Goal: Information Seeking & Learning: Learn about a topic

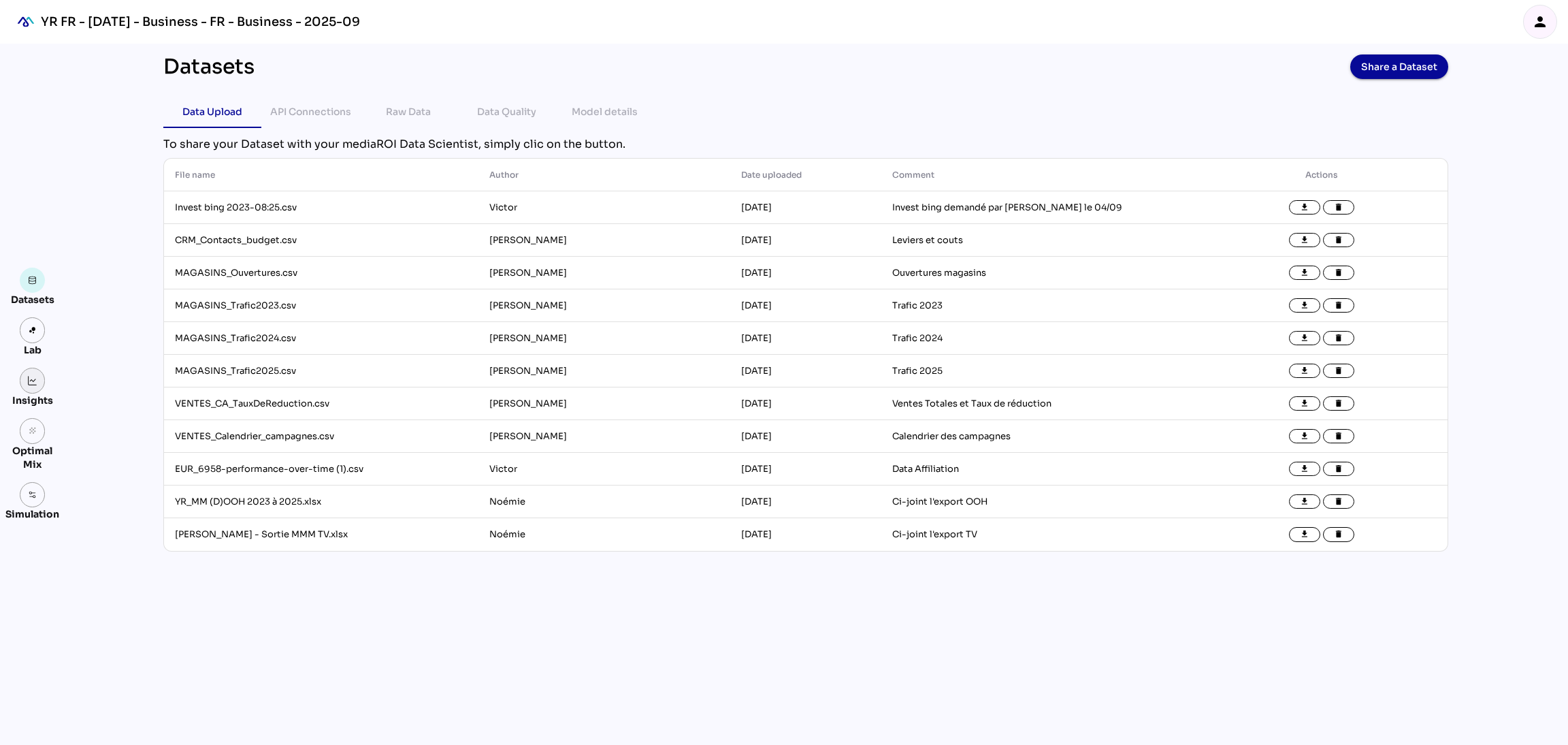
click at [35, 388] on link at bounding box center [33, 380] width 26 height 26
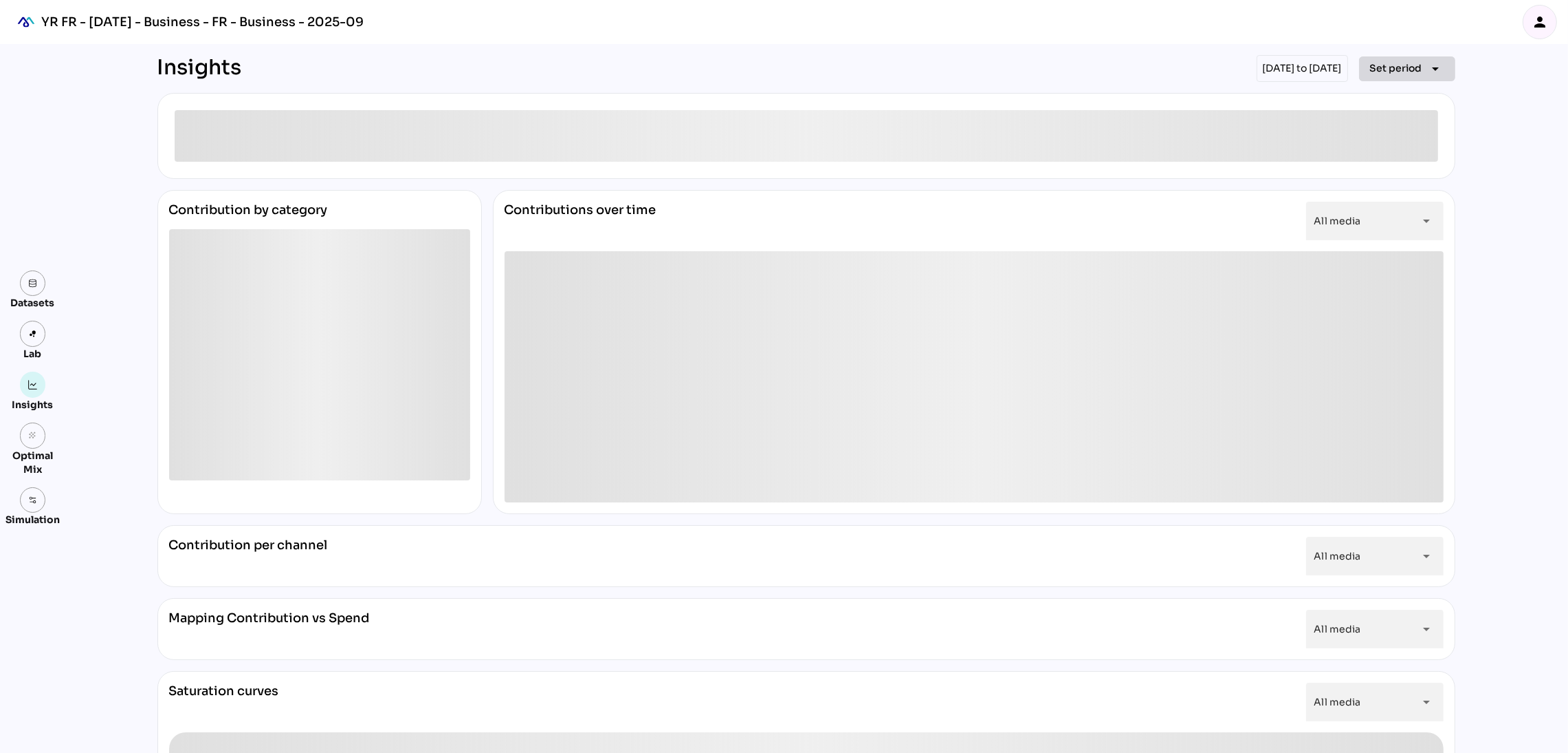
click at [1424, 70] on span "Set period arrow_drop_down" at bounding box center [1407, 69] width 75 height 19
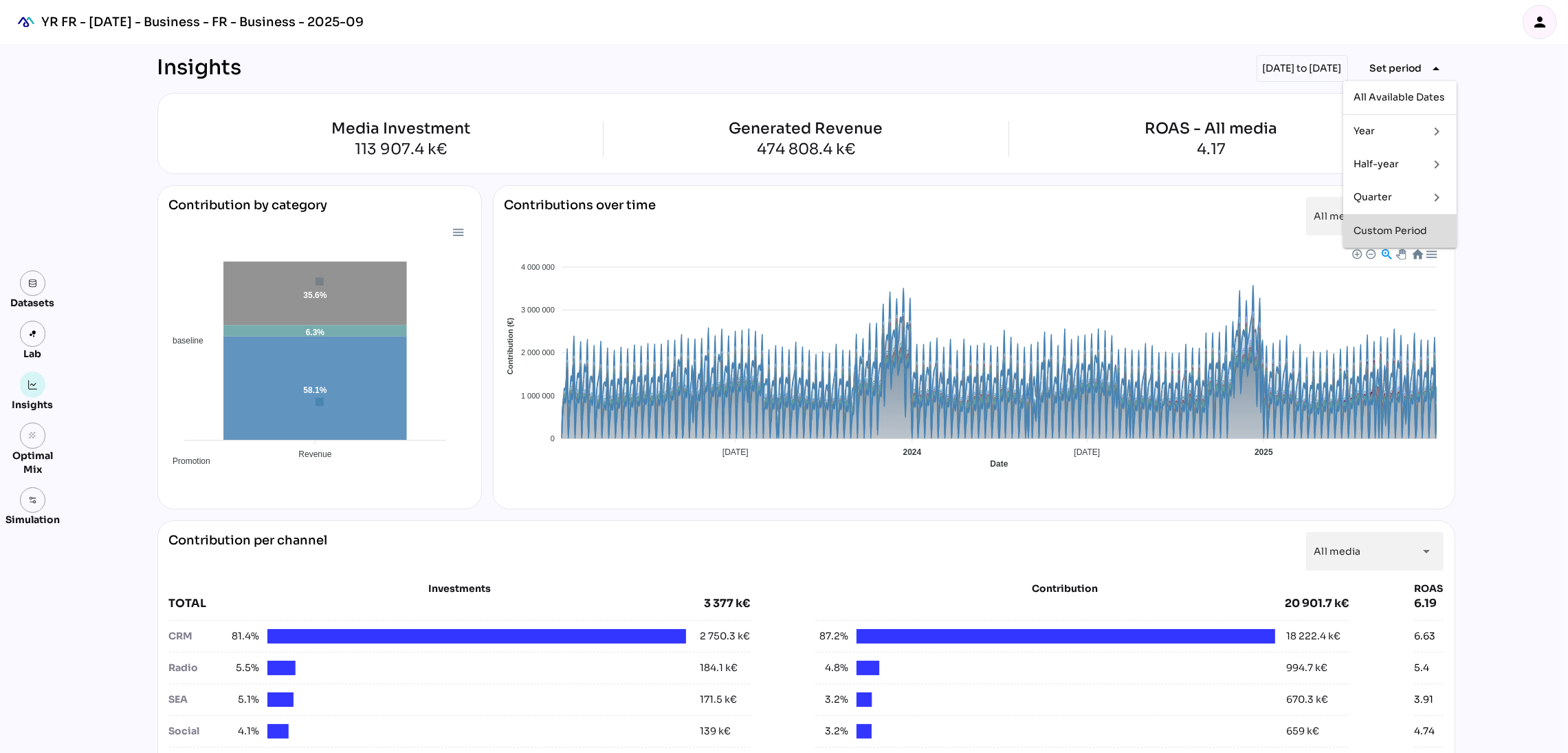
click at [1414, 235] on div "Custom Period" at bounding box center [1399, 231] width 91 height 12
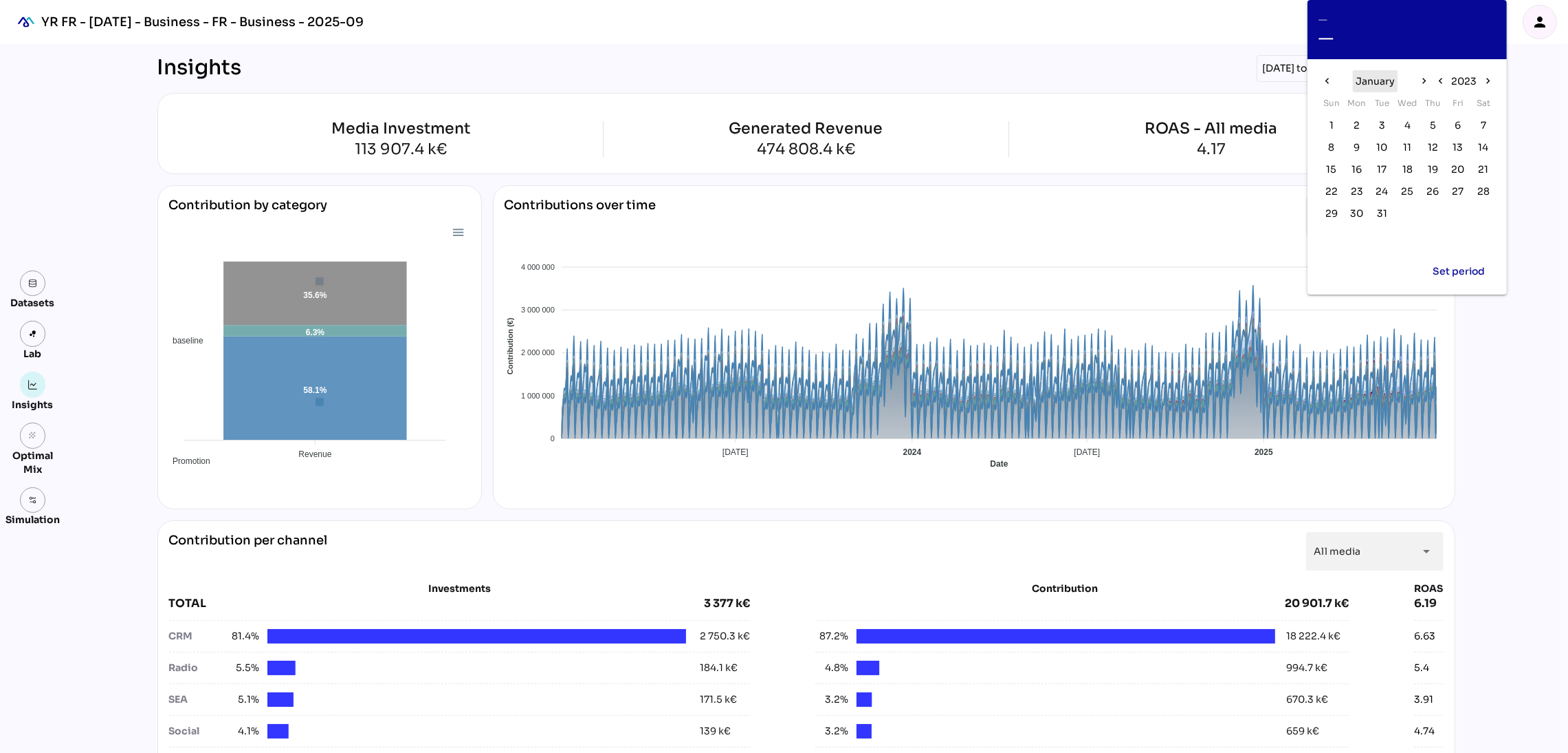
click at [1392, 84] on span "January" at bounding box center [1375, 80] width 39 height 16
click at [1348, 96] on span "Jan" at bounding box center [1348, 92] width 22 height 16
click at [1478, 74] on button "2023" at bounding box center [1464, 80] width 31 height 22
click at [1453, 97] on button "2025" at bounding box center [1448, 108] width 31 height 22
click at [1385, 79] on span "January" at bounding box center [1375, 80] width 39 height 16
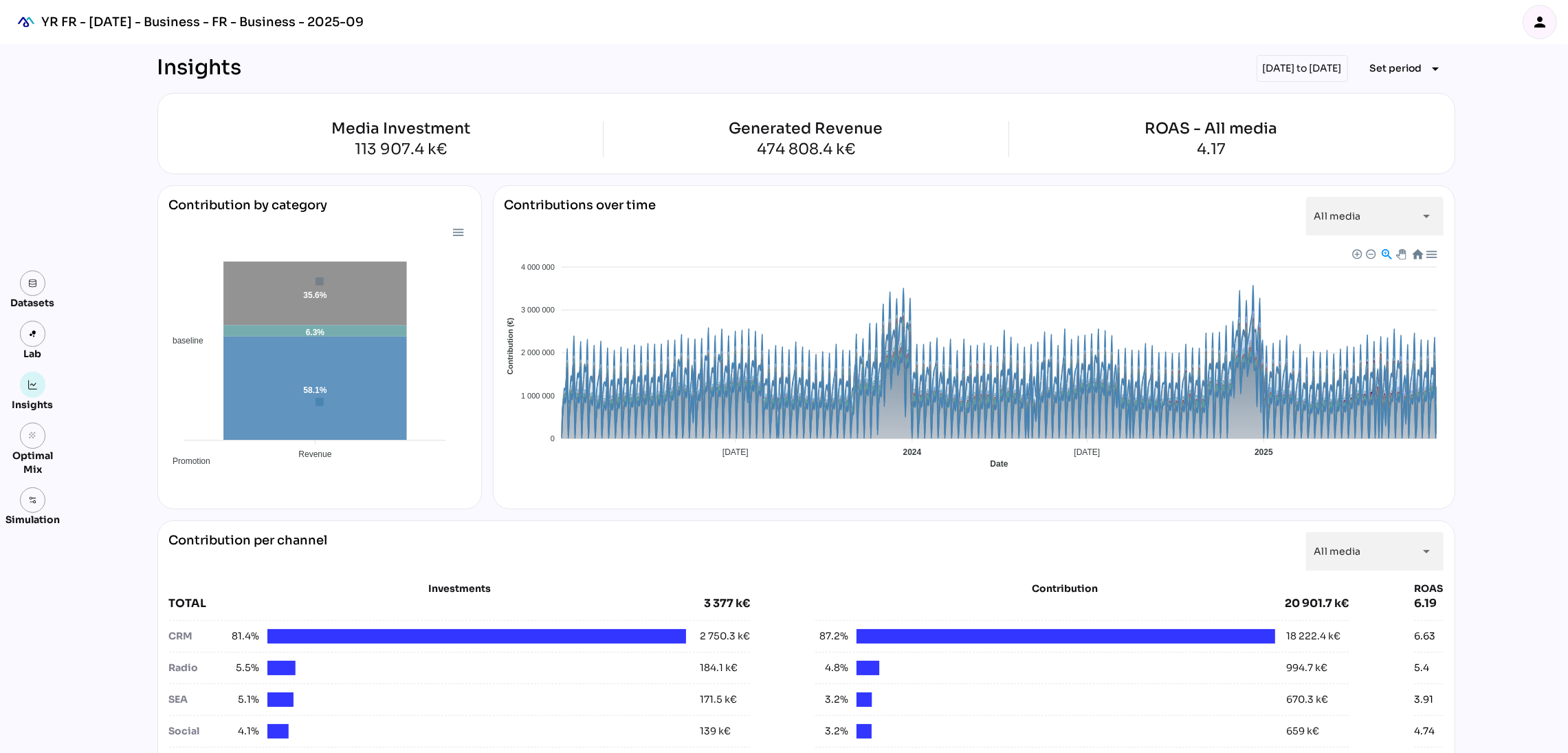
click at [1401, 75] on span "Set period" at bounding box center [1397, 68] width 52 height 16
click at [1387, 62] on span "Set period" at bounding box center [1397, 68] width 52 height 16
click at [1401, 225] on div "Custom Period" at bounding box center [1399, 231] width 91 height 12
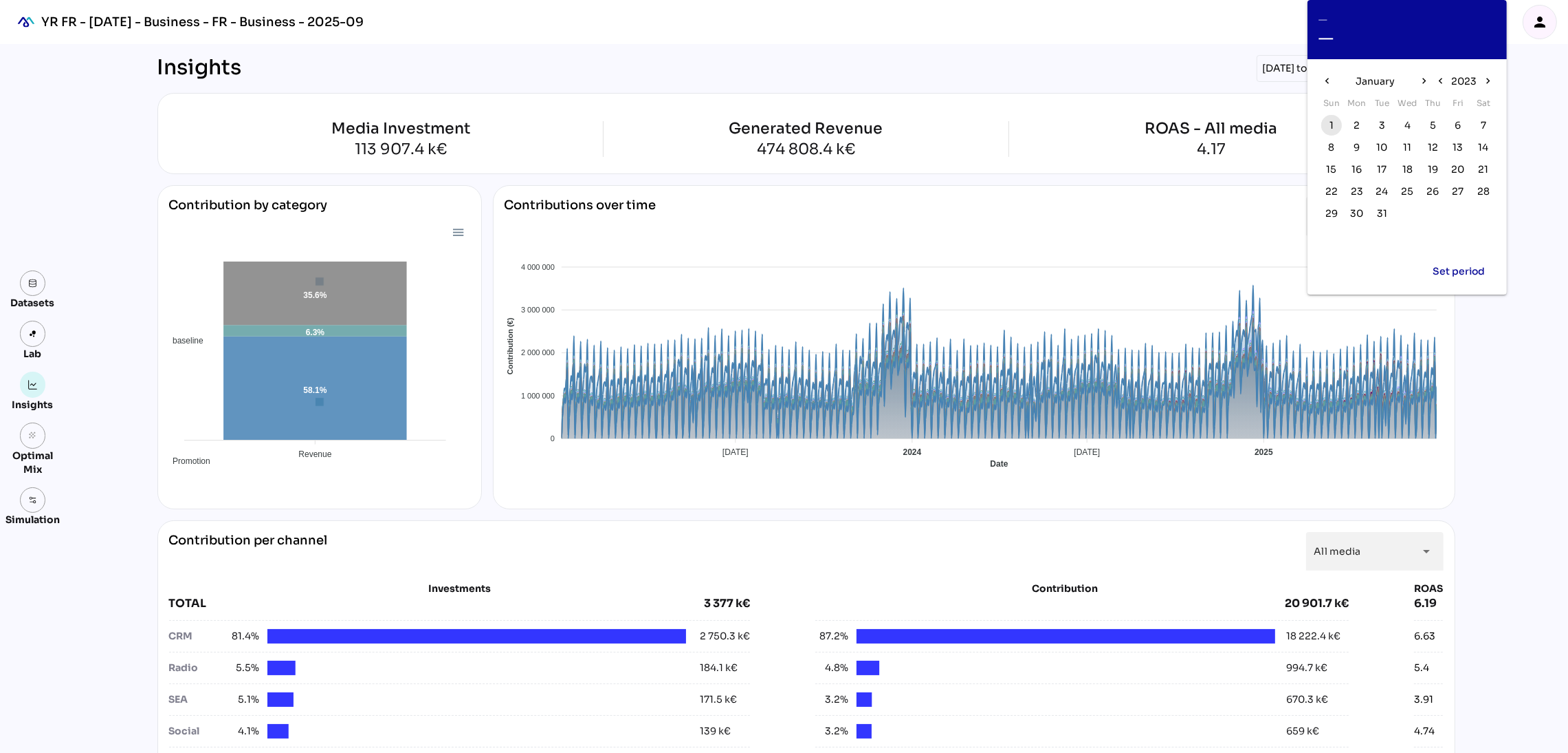
click at [1331, 117] on span "1" at bounding box center [1332, 125] width 4 height 16
click at [1392, 75] on span "January" at bounding box center [1375, 80] width 39 height 16
click at [1467, 235] on span "Dec" at bounding box center [1465, 226] width 20 height 19
click at [1466, 89] on span "2023" at bounding box center [1464, 80] width 25 height 16
click at [1442, 107] on span "2025" at bounding box center [1447, 108] width 25 height 16
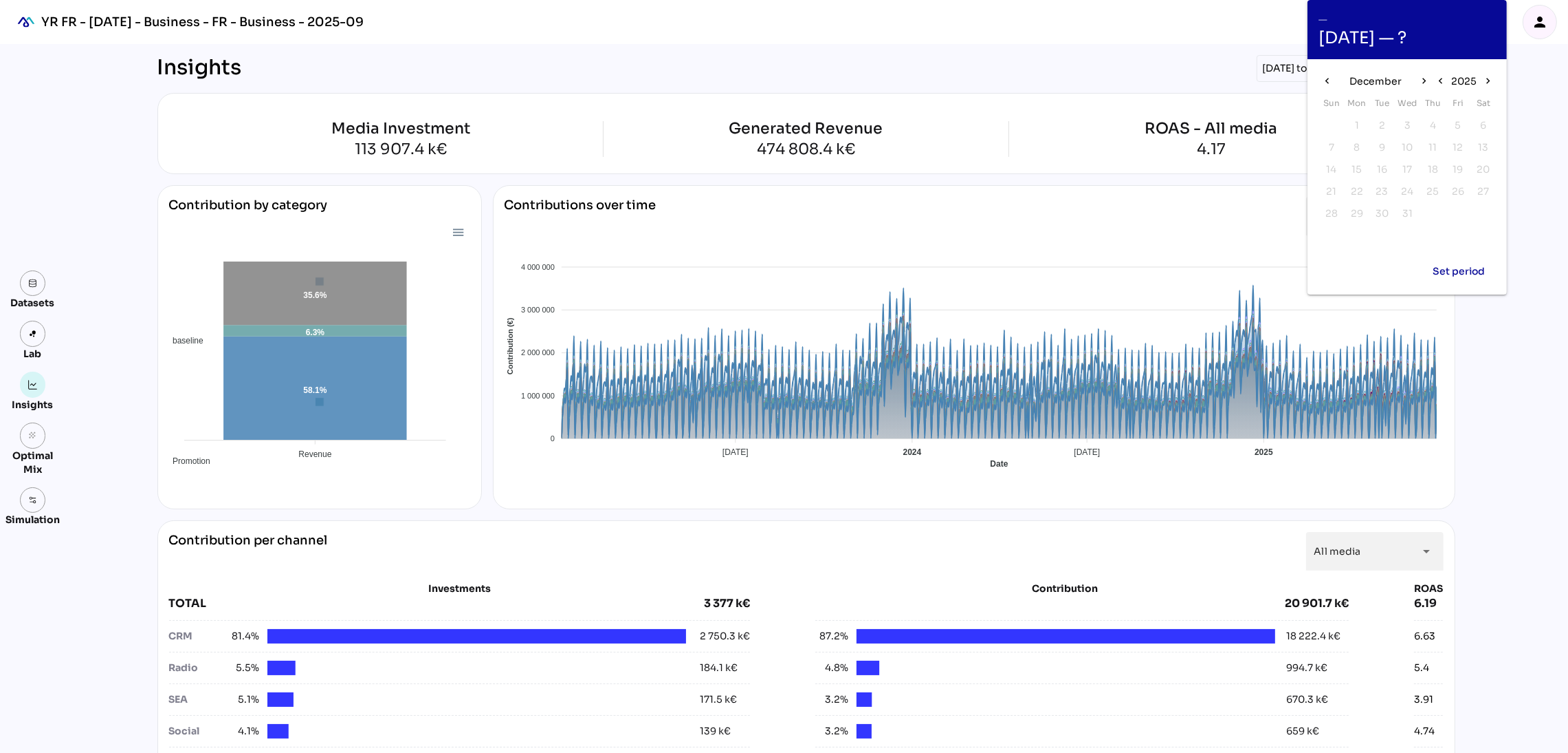
click at [1336, 79] on div "December" at bounding box center [1375, 80] width 80 height 22
click at [1331, 81] on icon "chevron_left" at bounding box center [1327, 80] width 12 height 12
click at [1328, 79] on icon "chevron_left" at bounding box center [1327, 80] width 12 height 12
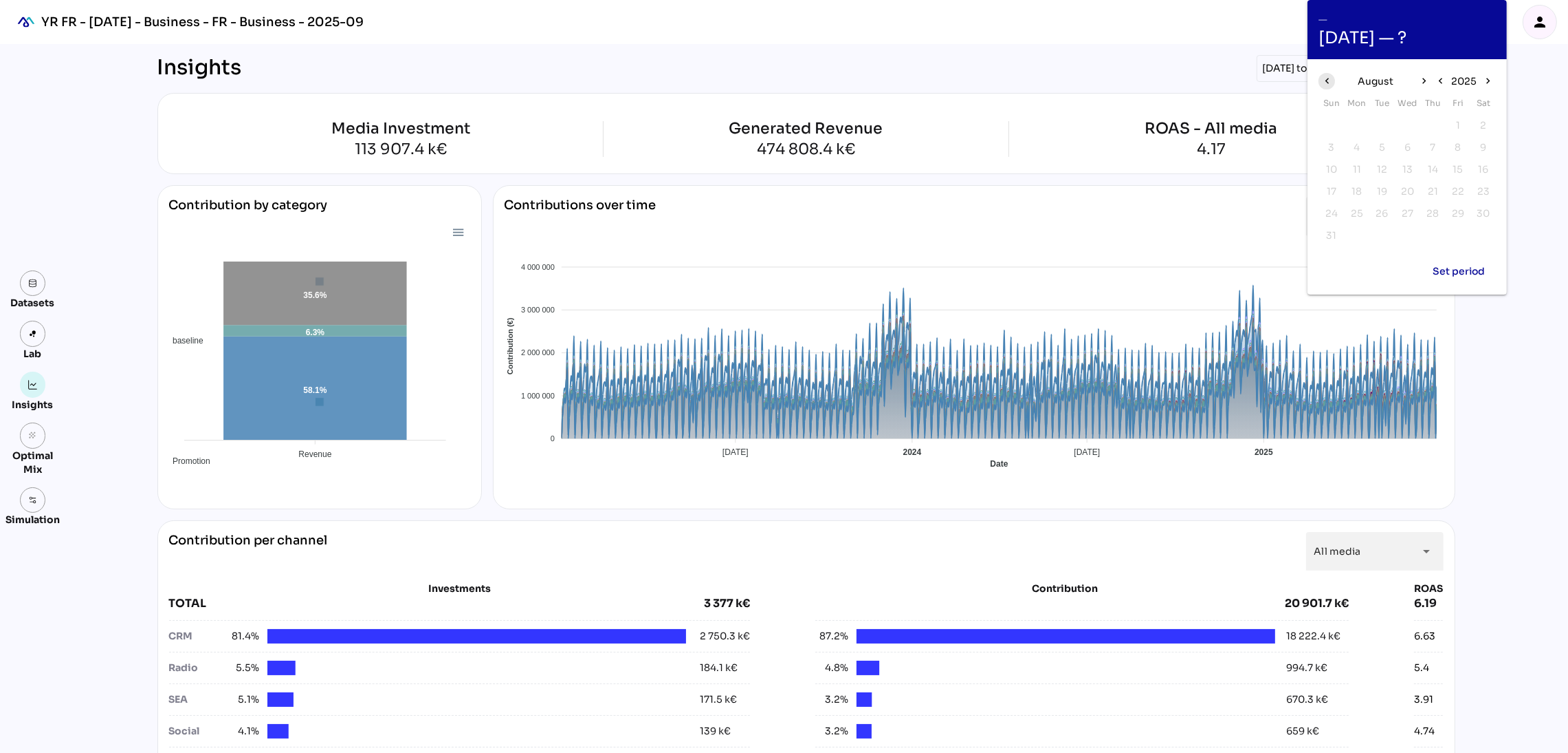
click at [1328, 79] on icon "chevron_left" at bounding box center [1327, 80] width 12 height 12
click at [1358, 207] on span "30" at bounding box center [1356, 213] width 13 height 16
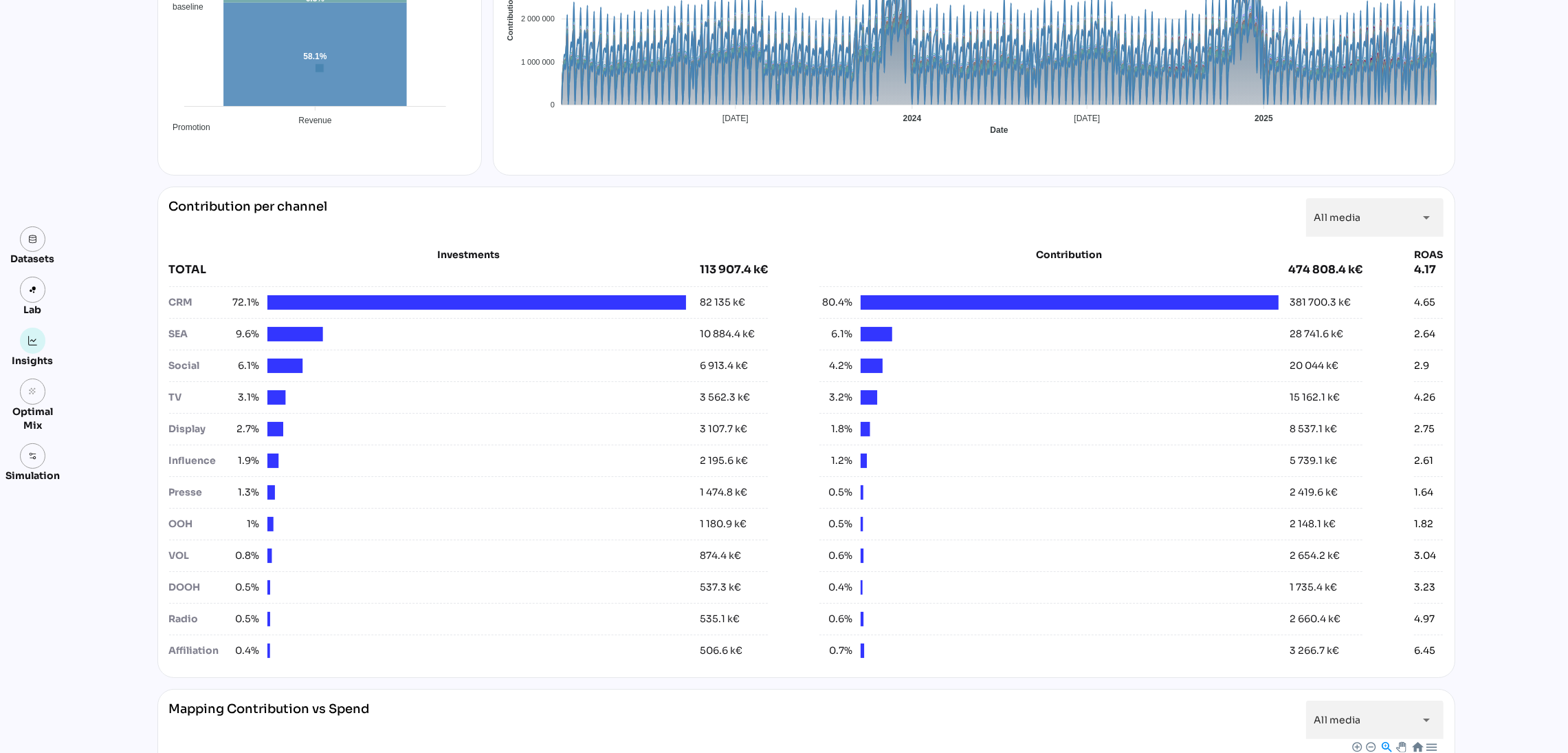
scroll to position [417, 0]
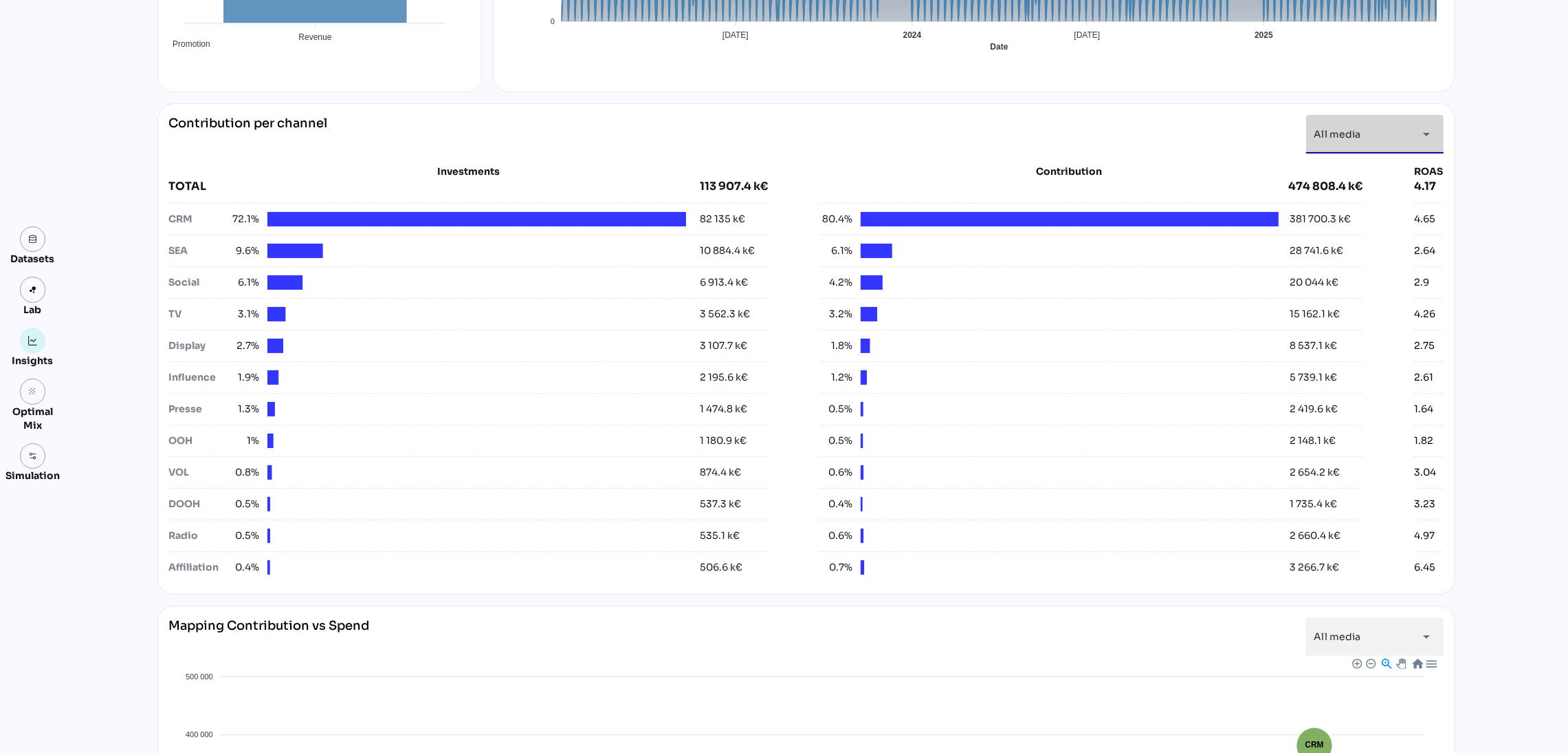
click at [1337, 127] on div "All media *********" at bounding box center [1362, 135] width 96 height 39
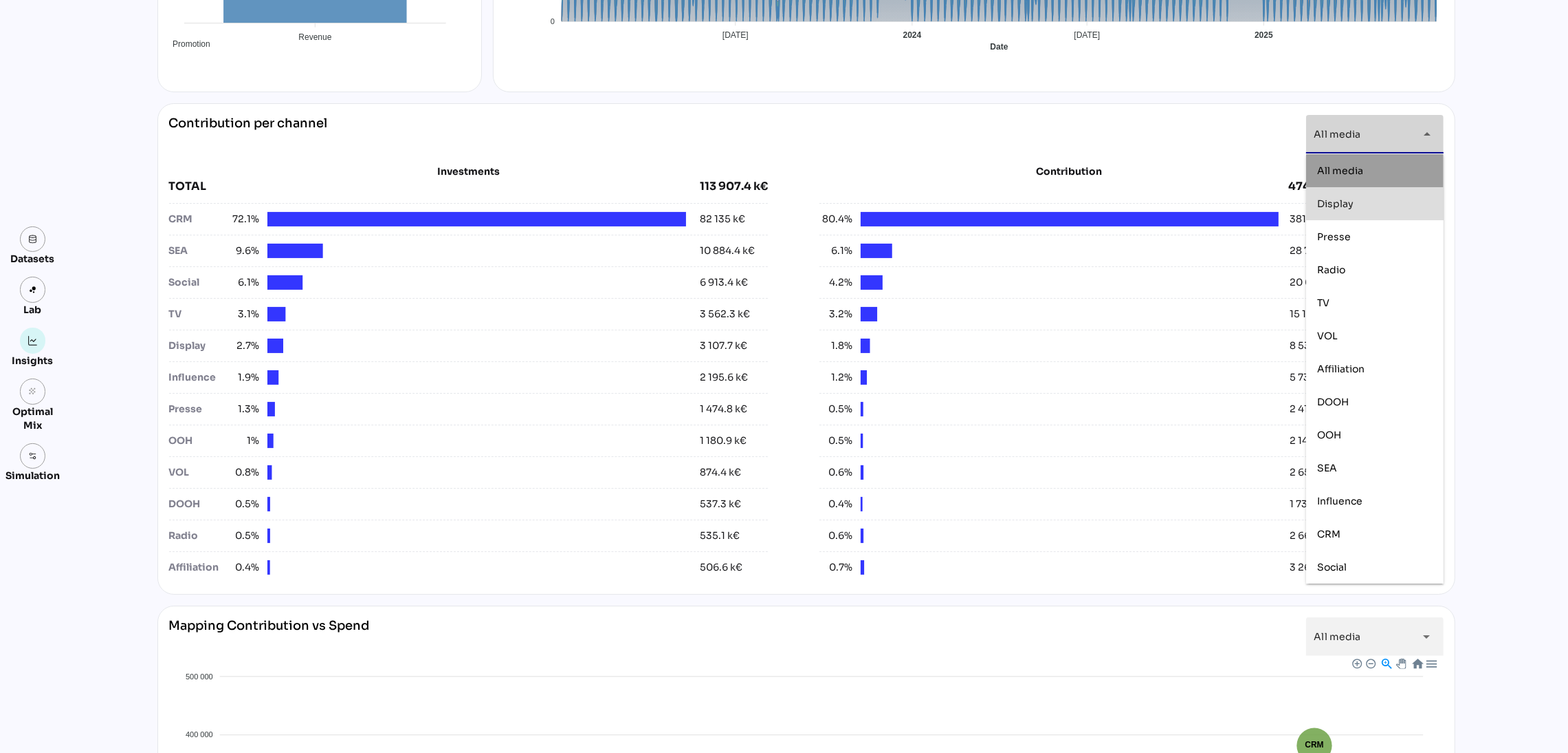
click at [1327, 206] on span "Display" at bounding box center [1336, 204] width 37 height 13
type input "*******"
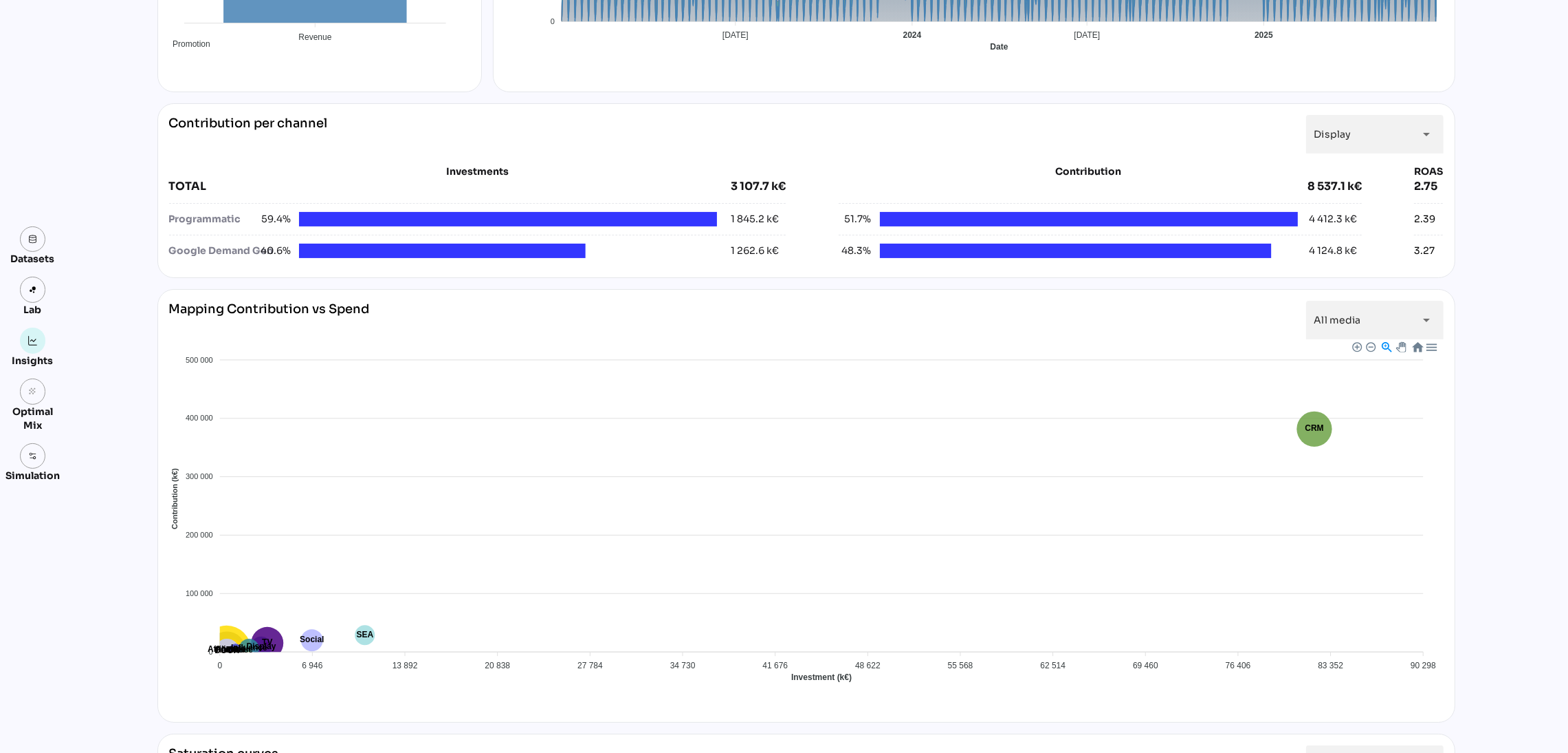
click at [1519, 360] on div "Datasets Lab Insights grain Optimal Mix Simulation Insights [DATE] to [DATE] Se…" at bounding box center [784, 347] width 1568 height 1441
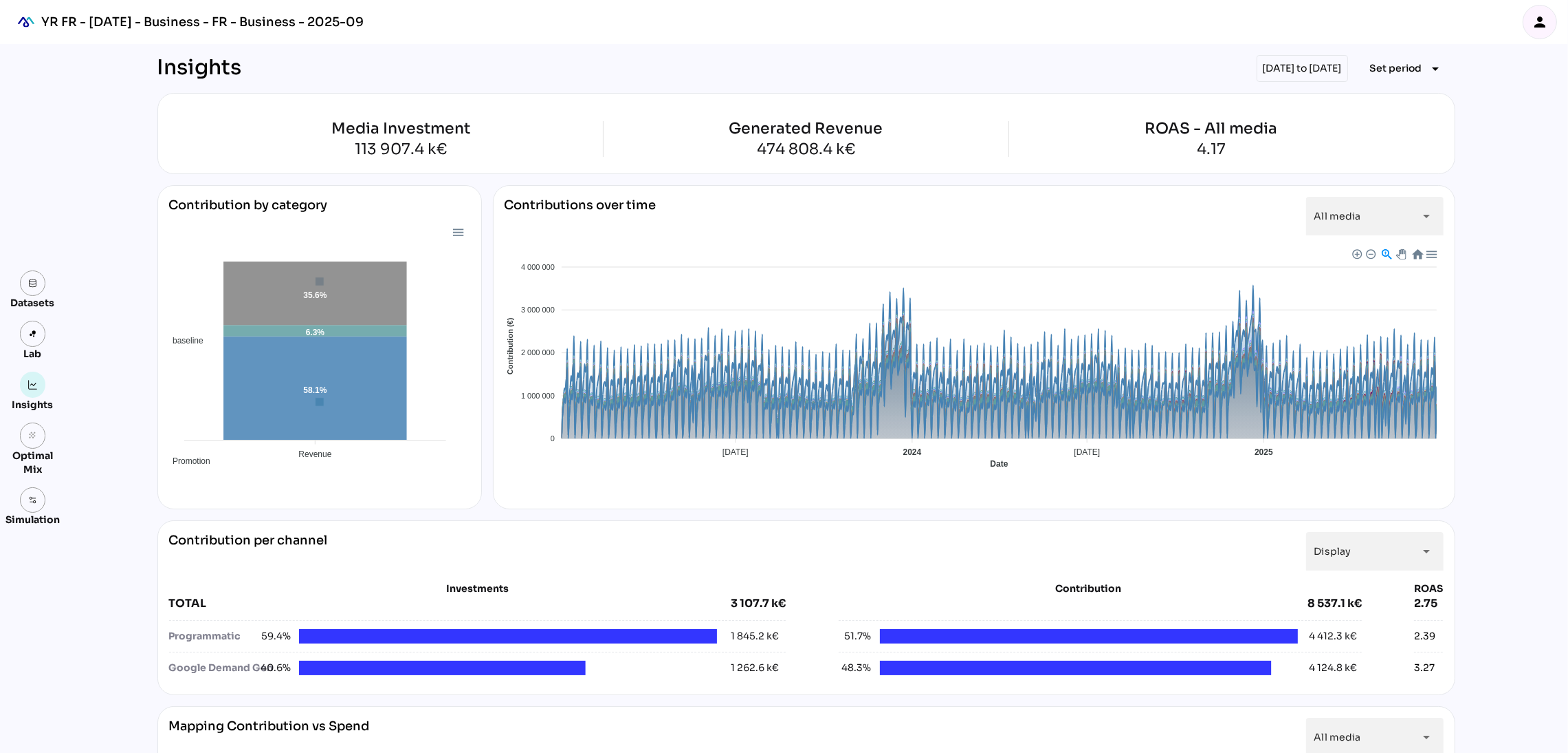
click at [1532, 34] on div "person" at bounding box center [1540, 22] width 33 height 33
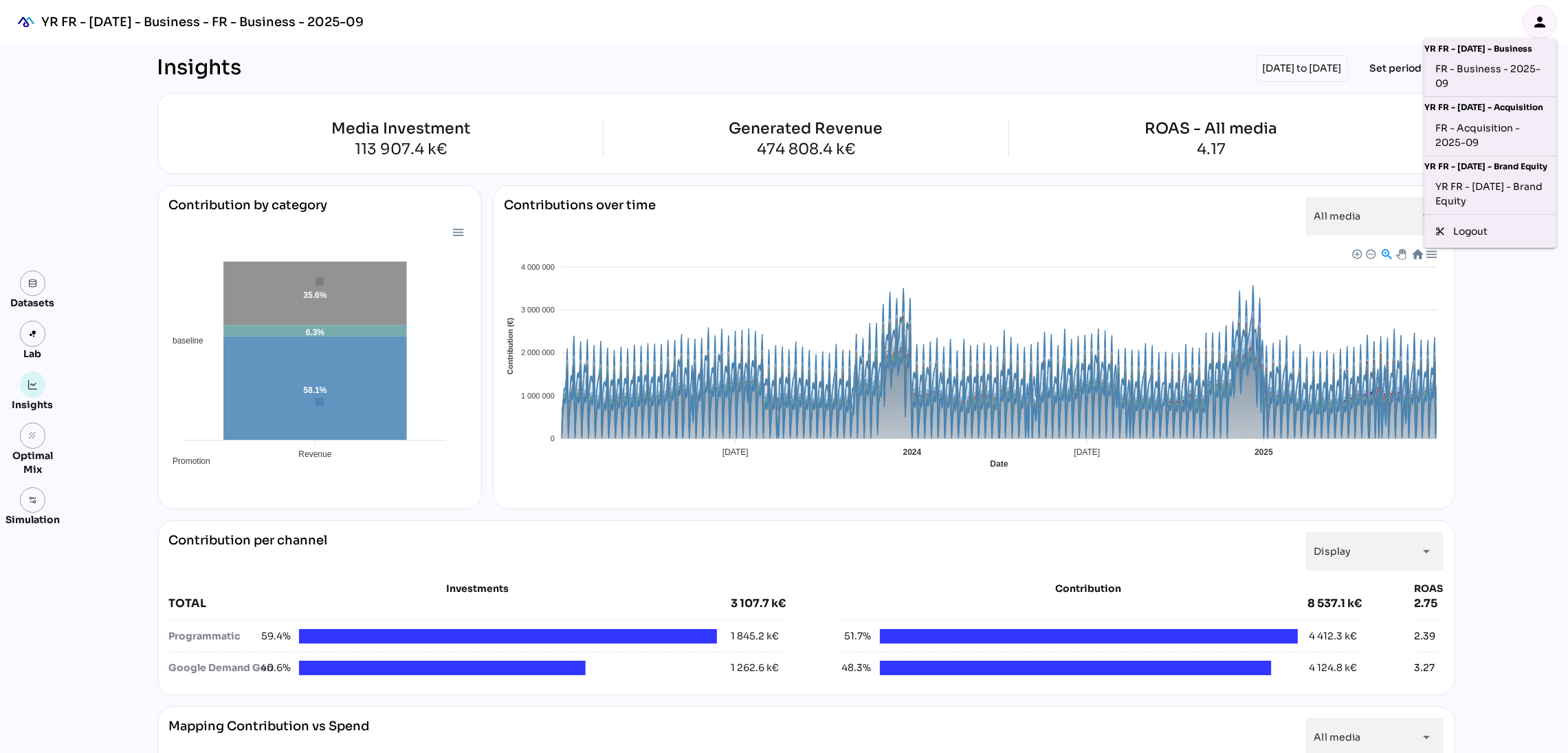
click at [1524, 443] on div "Datasets Lab Insights grain Optimal Mix Simulation Insights [DATE] to [DATE] Se…" at bounding box center [784, 764] width 1568 height 1441
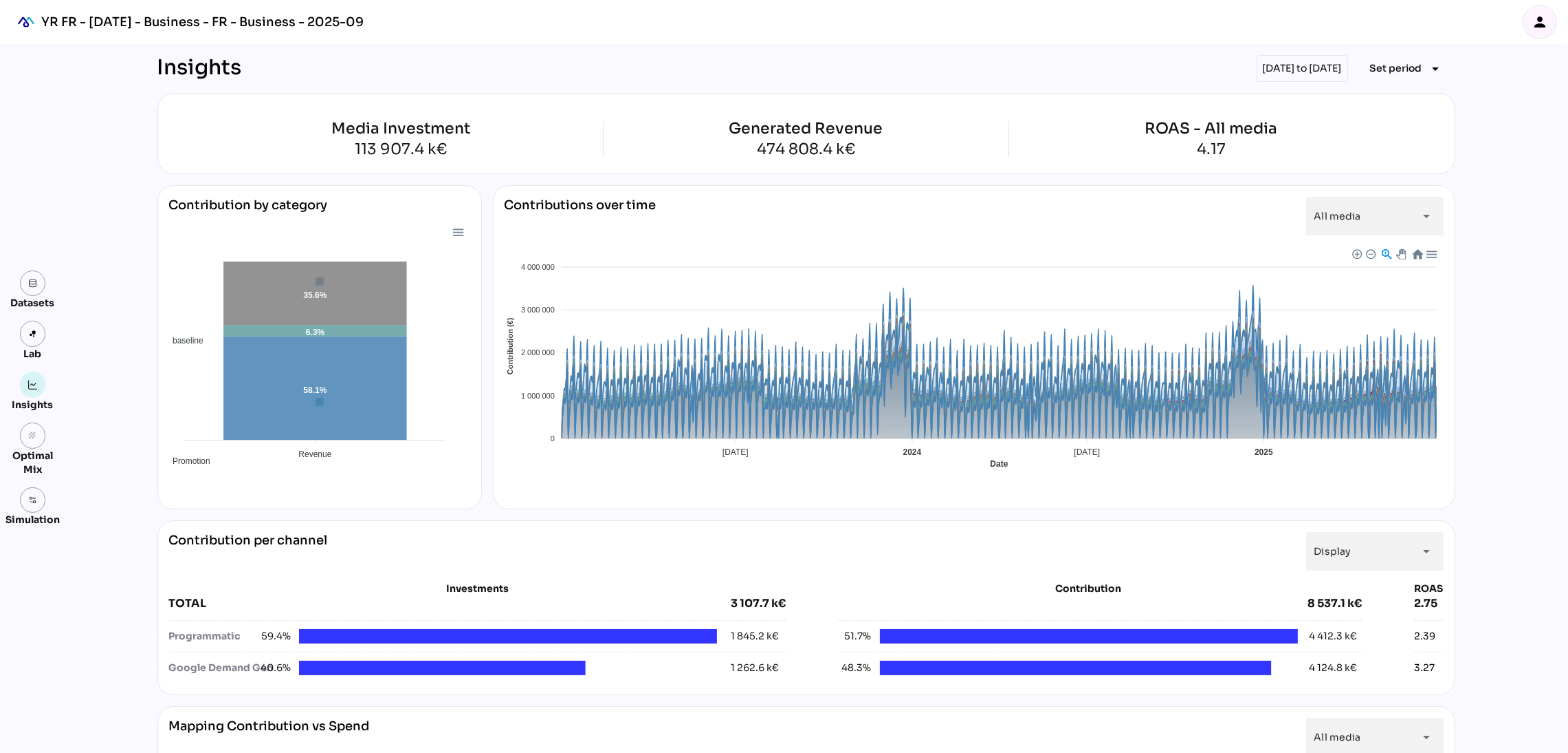
click at [1432, 253] on div at bounding box center [1430, 254] width 12 height 12
click at [1491, 253] on div "Datasets Lab Insights grain Optimal Mix Simulation Insights [DATE] to [DATE] Se…" at bounding box center [784, 764] width 1568 height 1441
click at [1494, 352] on div "Datasets Lab Insights grain Optimal Mix Simulation Insights [DATE] to [DATE] Se…" at bounding box center [784, 764] width 1568 height 1441
